Goal: Find specific page/section: Find specific page/section

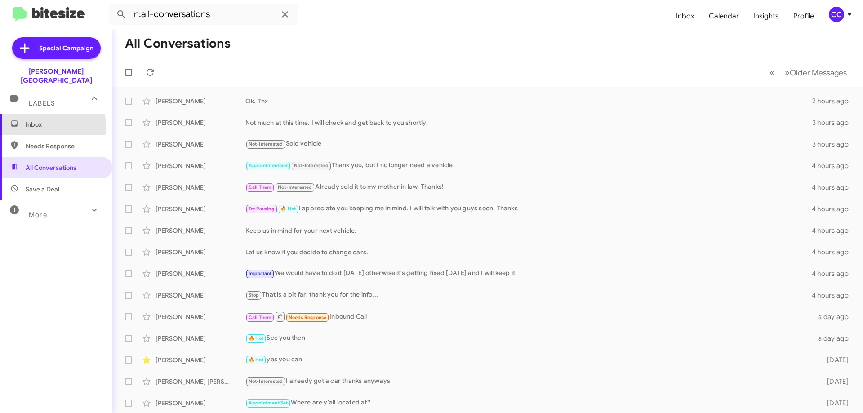
click at [29, 120] on span "Inbox" at bounding box center [64, 124] width 76 height 9
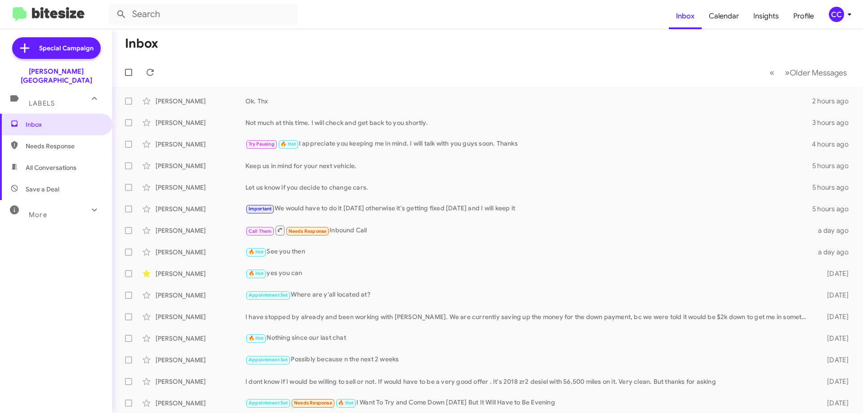
click at [58, 142] on span "Needs Response" at bounding box center [64, 146] width 76 height 9
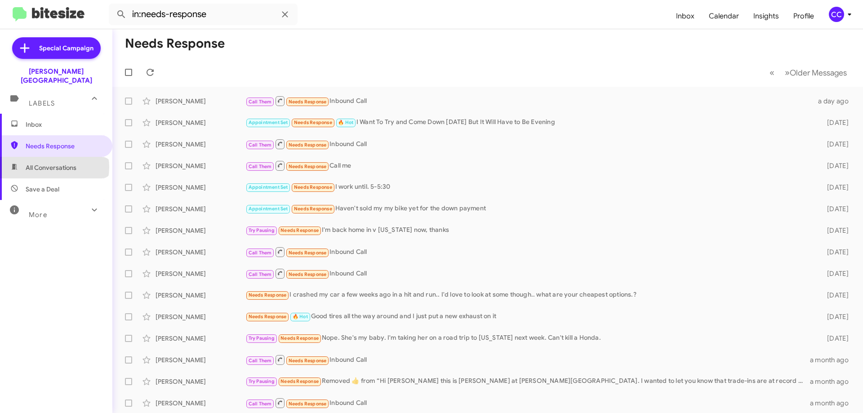
click at [54, 163] on span "All Conversations" at bounding box center [51, 167] width 51 height 9
type input "in:all-conversations"
